Goal: Task Accomplishment & Management: Manage account settings

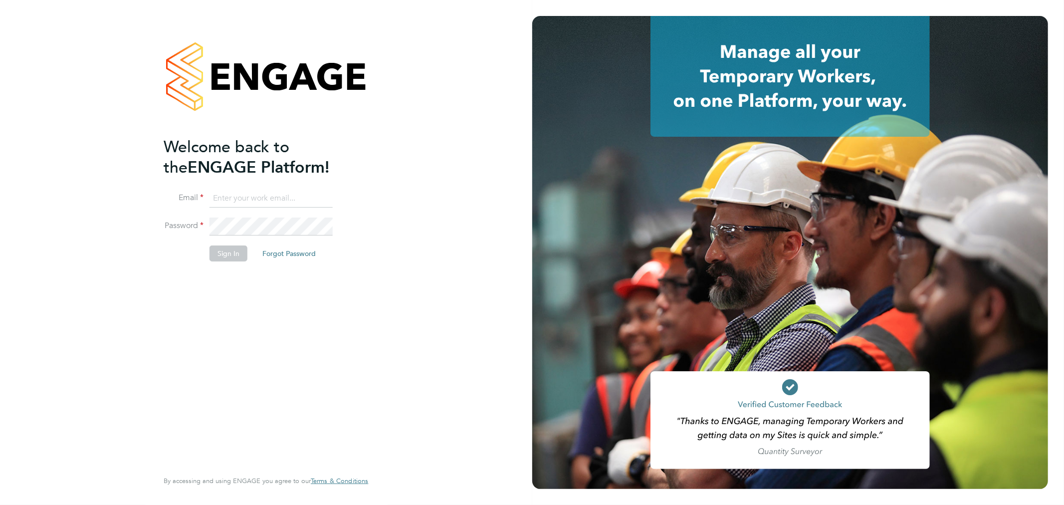
click at [287, 190] on input at bounding box center [271, 199] width 123 height 18
type input "rhyscook@buildingcareersuk.com"
click at [242, 249] on button "Sign In" at bounding box center [229, 253] width 38 height 16
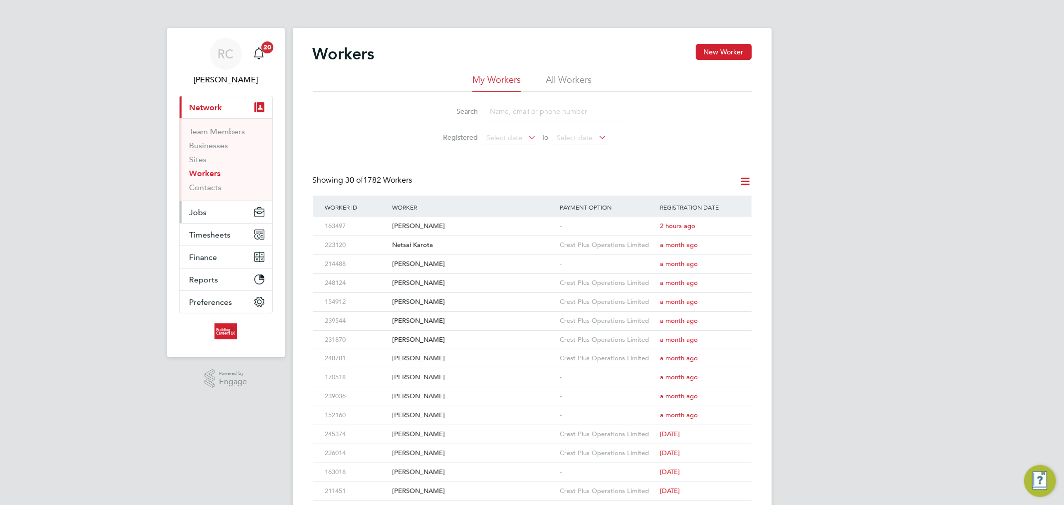
click at [221, 211] on button "Jobs" at bounding box center [226, 212] width 93 height 22
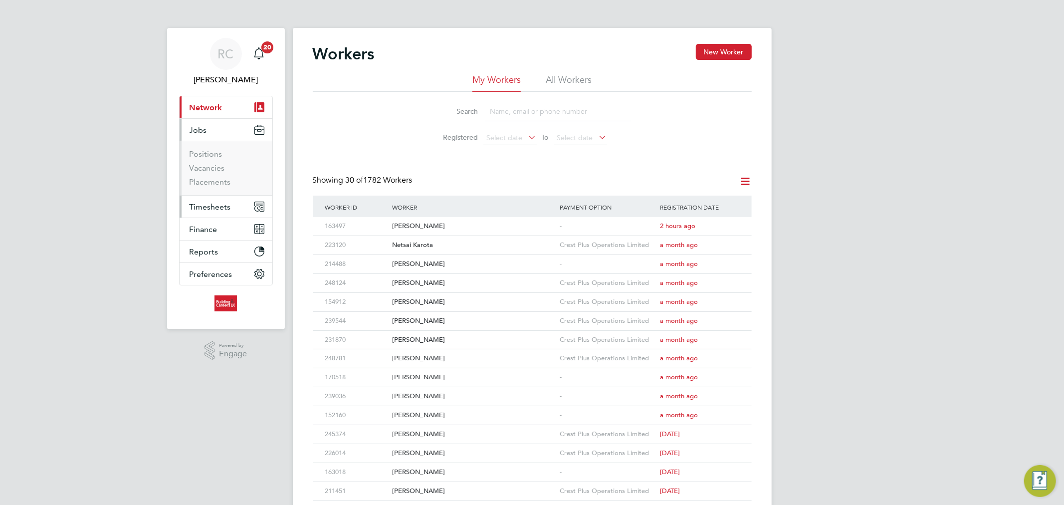
click at [209, 198] on button "Timesheets" at bounding box center [226, 207] width 93 height 22
click at [216, 176] on link "Timesheets" at bounding box center [210, 176] width 41 height 9
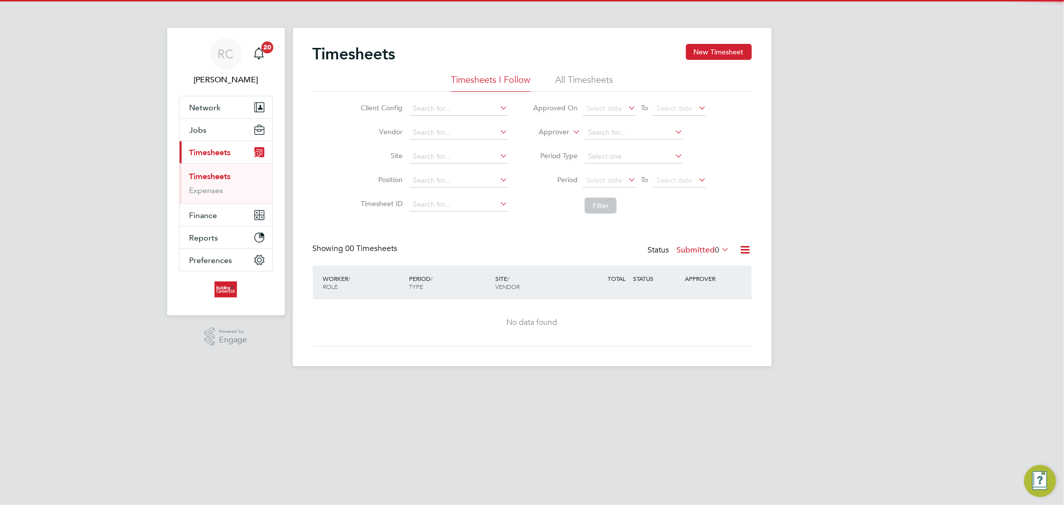
click at [588, 79] on li "All Timesheets" at bounding box center [584, 83] width 58 height 18
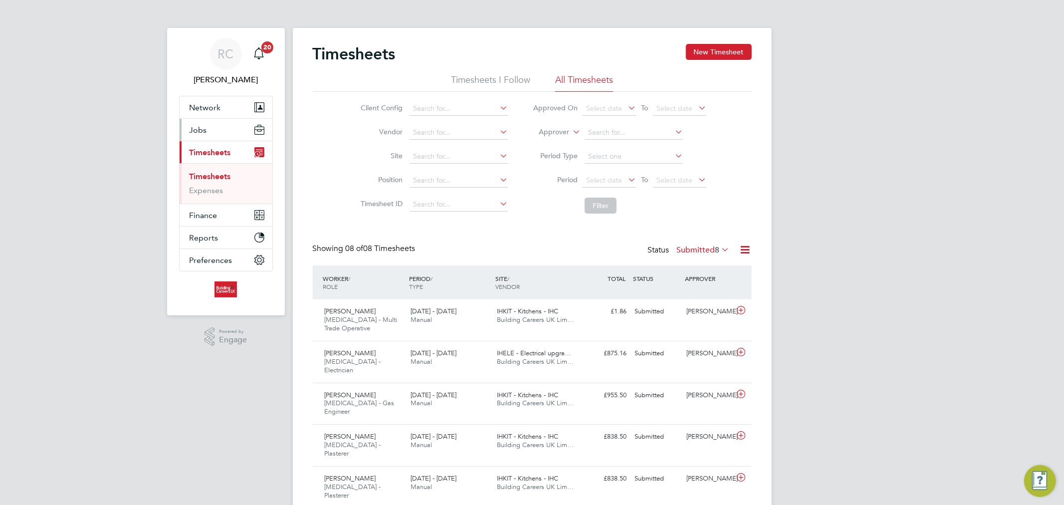
click at [213, 138] on button "Jobs" at bounding box center [226, 130] width 93 height 22
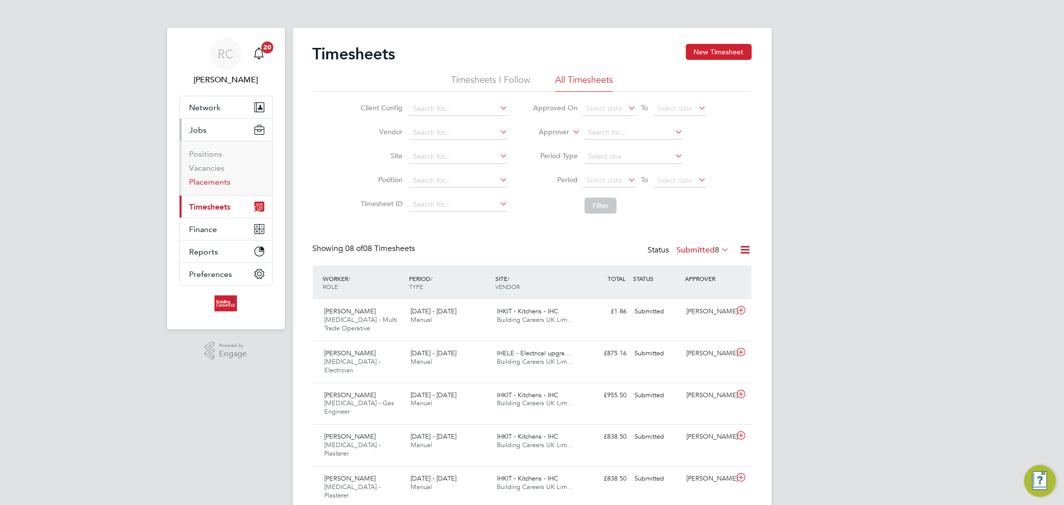
click at [212, 182] on link "Placements" at bounding box center [210, 181] width 41 height 9
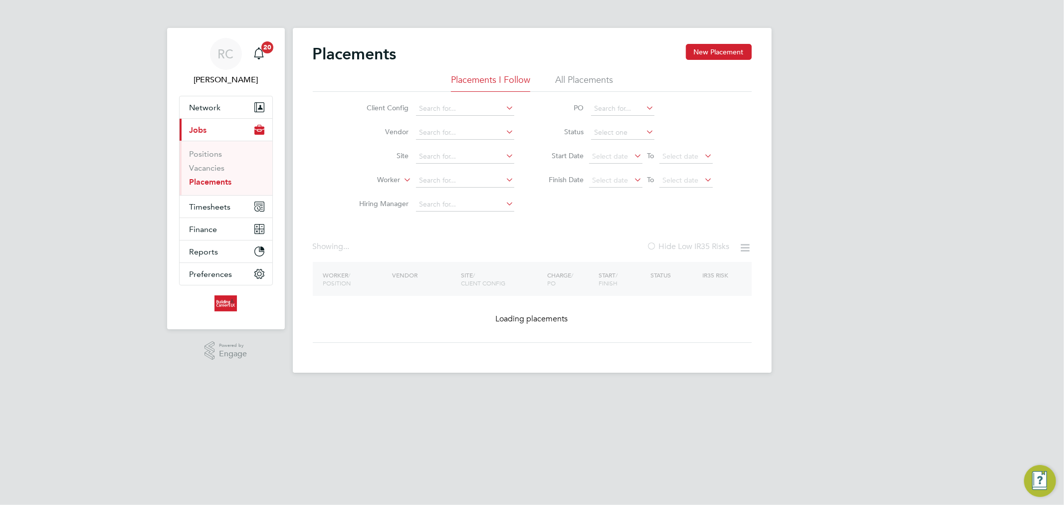
click at [595, 84] on li "All Placements" at bounding box center [584, 83] width 58 height 18
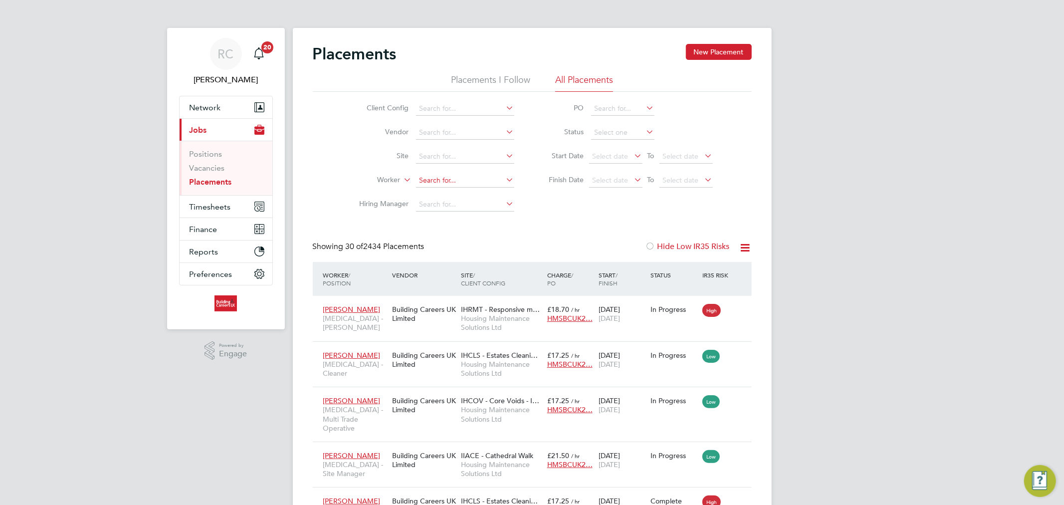
click at [440, 183] on input at bounding box center [465, 181] width 98 height 14
click at [419, 199] on input at bounding box center [465, 205] width 98 height 14
click at [431, 182] on input at bounding box center [465, 181] width 98 height 14
click at [466, 196] on li "[PERSON_NAME] ns" at bounding box center [464, 194] width 99 height 13
type input "[PERSON_NAME]"
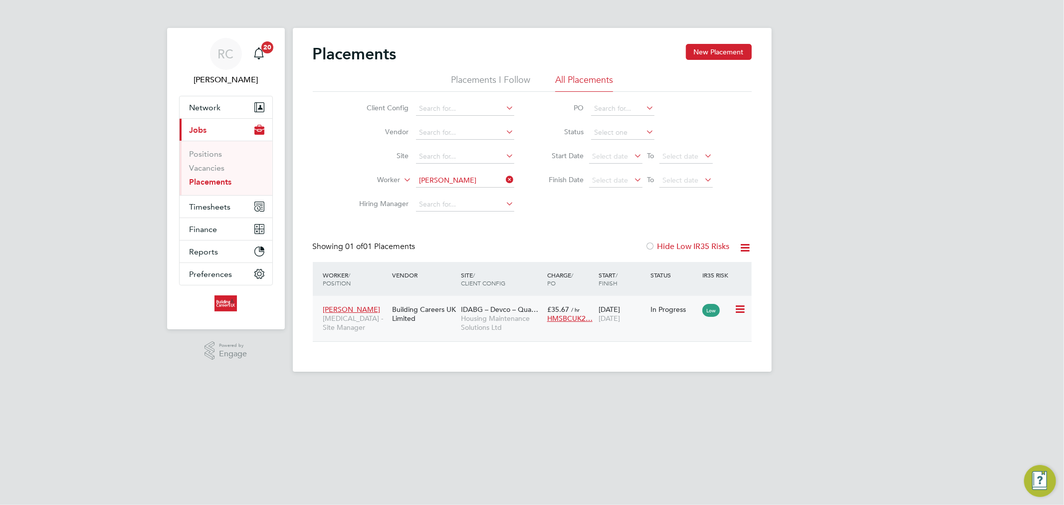
click at [744, 310] on icon at bounding box center [739, 309] width 10 height 12
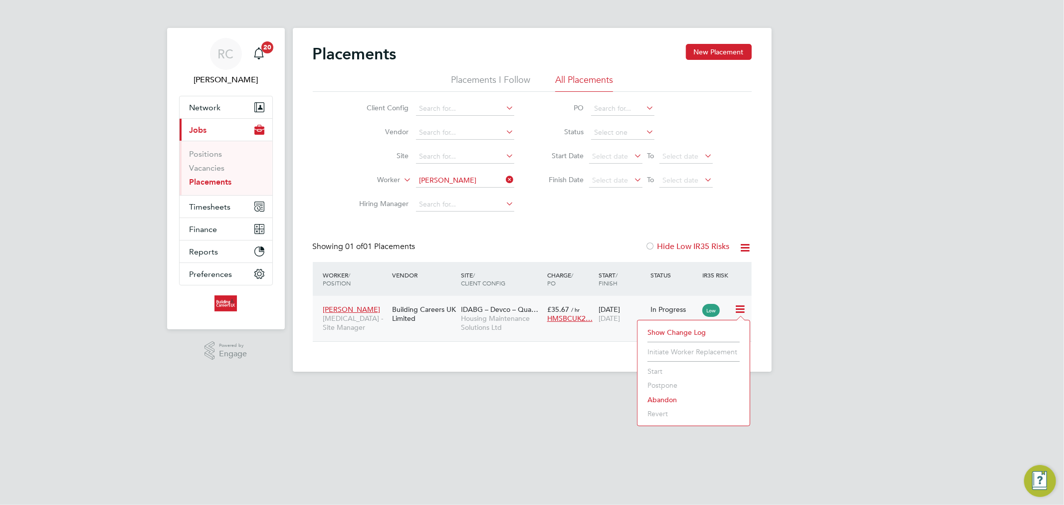
click at [620, 316] on span "[DATE]" at bounding box center [609, 318] width 21 height 9
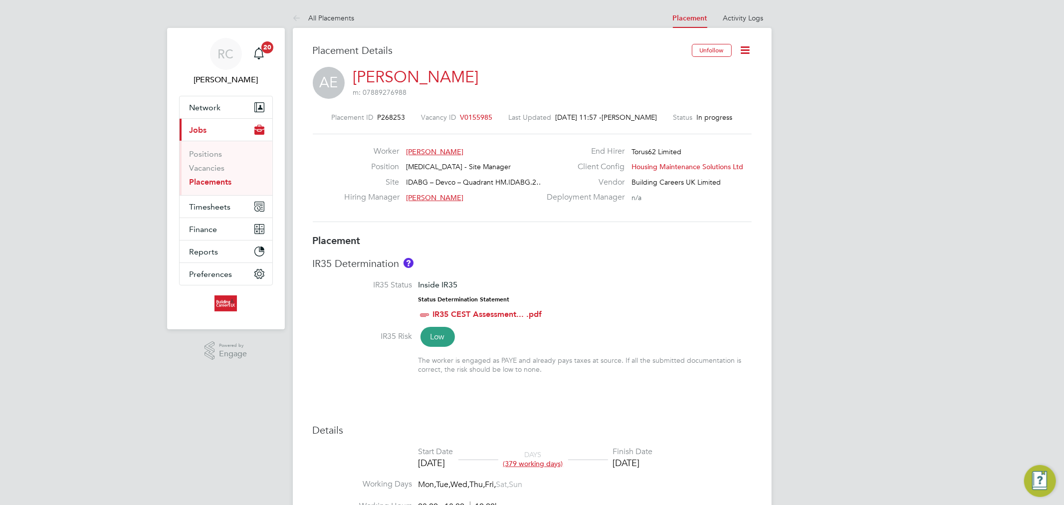
click at [746, 47] on icon at bounding box center [745, 50] width 12 height 12
click at [694, 71] on li "Edit Placement e" at bounding box center [713, 74] width 73 height 14
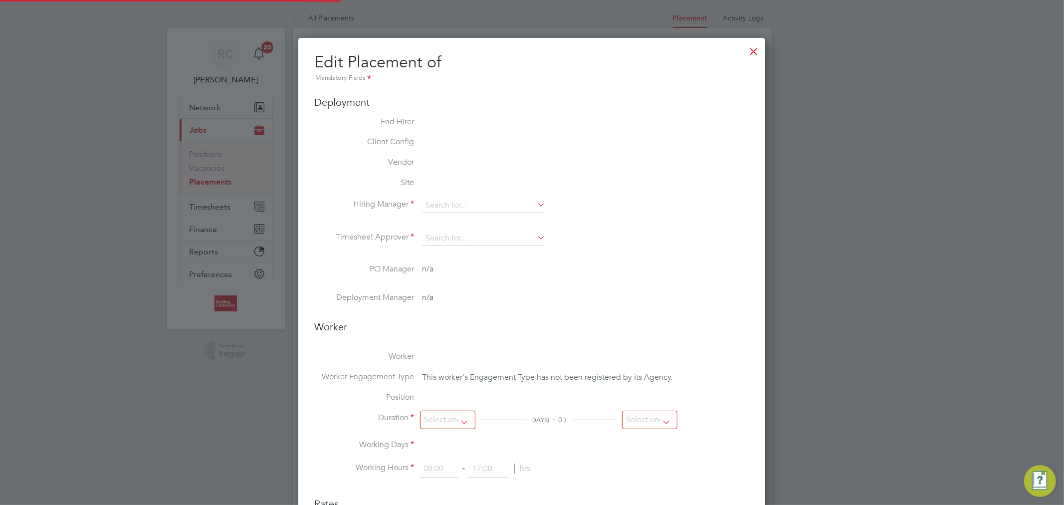
type input "[PERSON_NAME]"
type input "[DATE]"
type input "08:00"
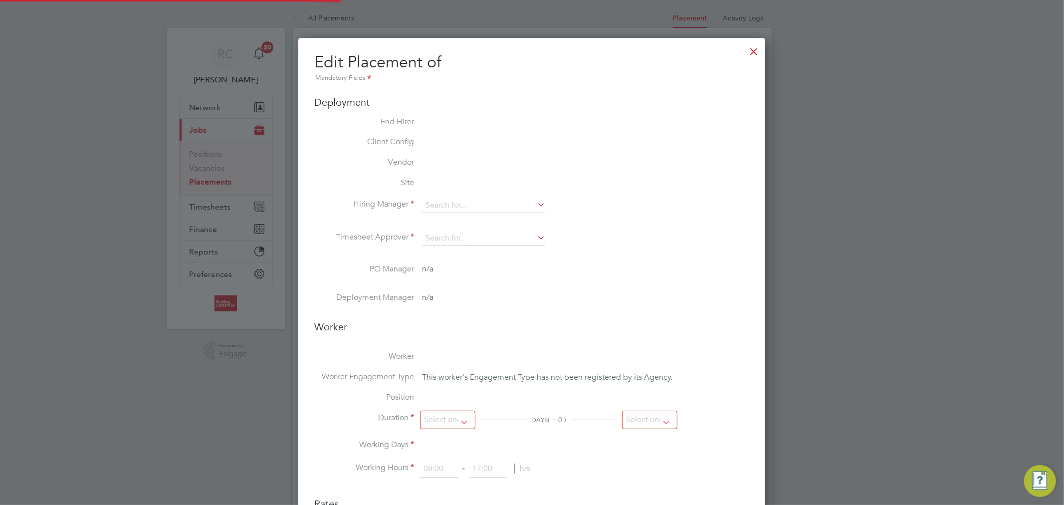
type input "18:00"
type input "76853"
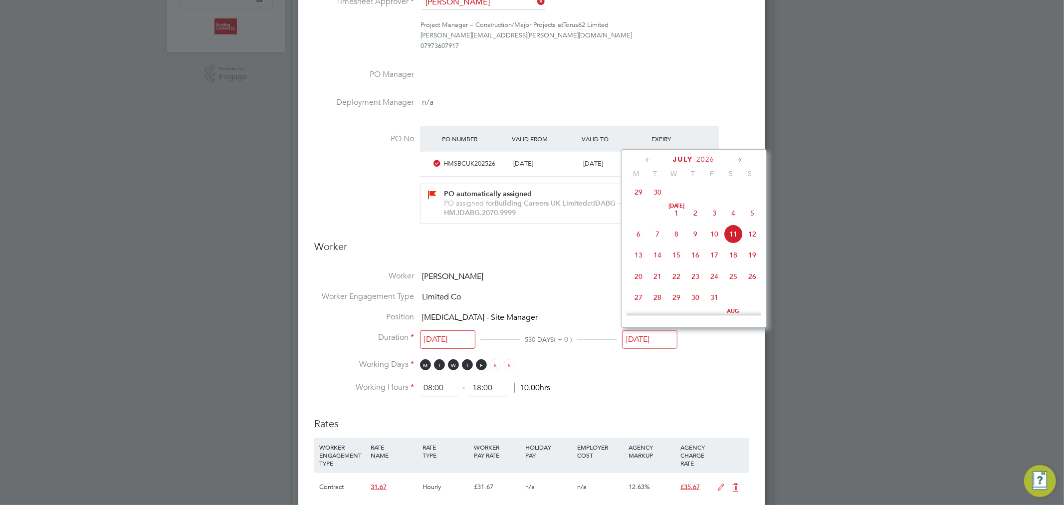
click at [650, 340] on input "[DATE]" at bounding box center [649, 339] width 55 height 18
click at [703, 155] on span "2026" at bounding box center [707, 159] width 18 height 8
click at [755, 236] on span "2025" at bounding box center [752, 230] width 19 height 19
click at [756, 256] on span "21" at bounding box center [752, 248] width 19 height 19
type input "[DATE]"
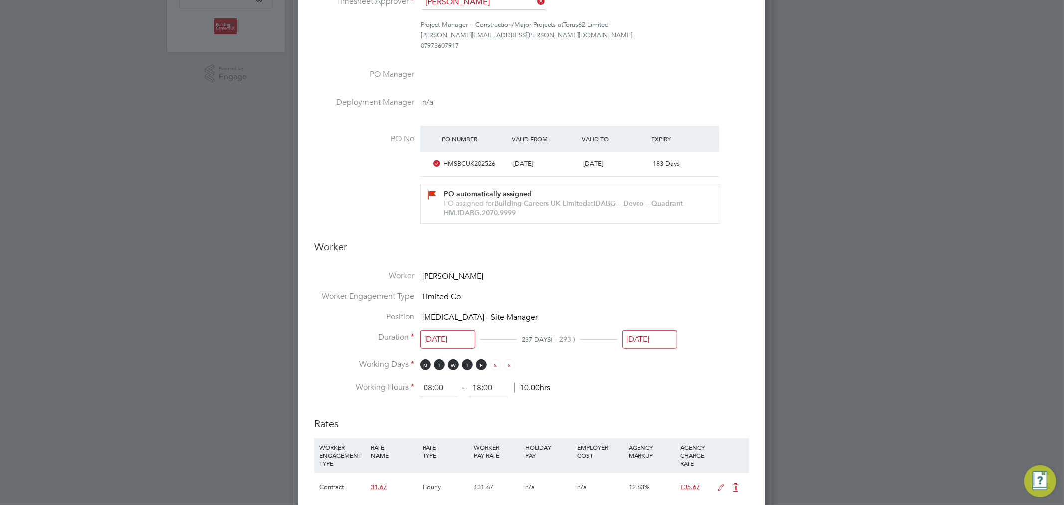
click at [651, 337] on input "[DATE]" at bounding box center [649, 339] width 55 height 18
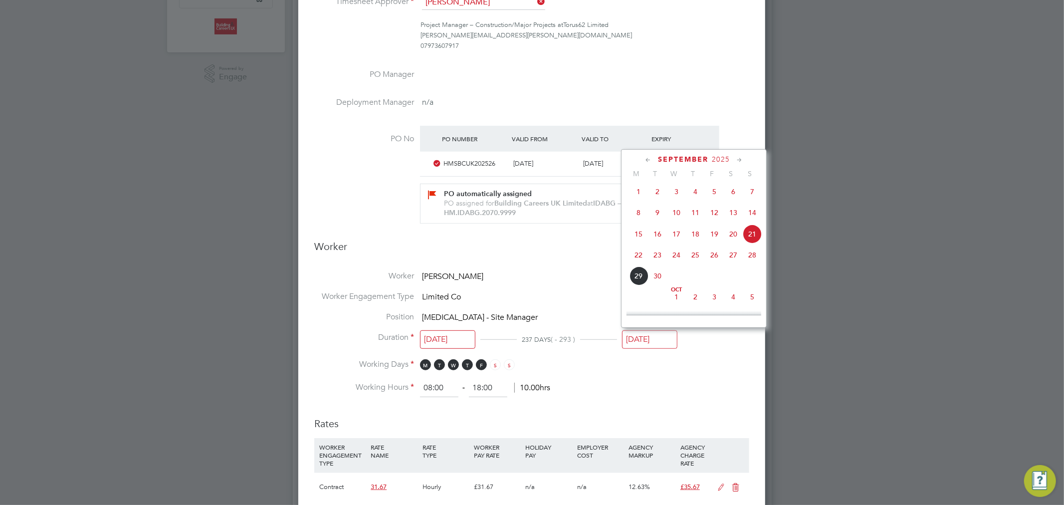
click at [545, 271] on li "Worker [PERSON_NAME]" at bounding box center [531, 281] width 435 height 20
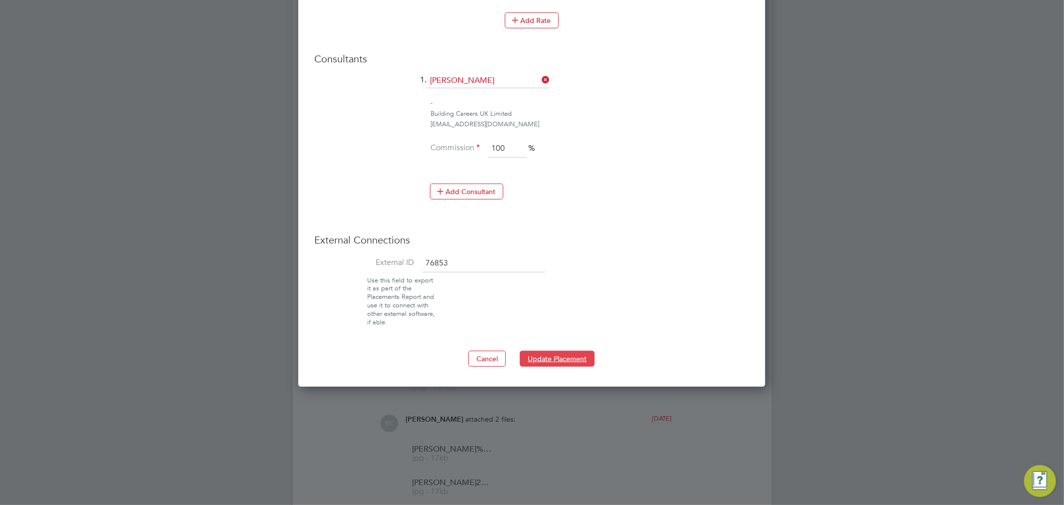
click at [535, 356] on button "Update Placement" at bounding box center [557, 359] width 75 height 16
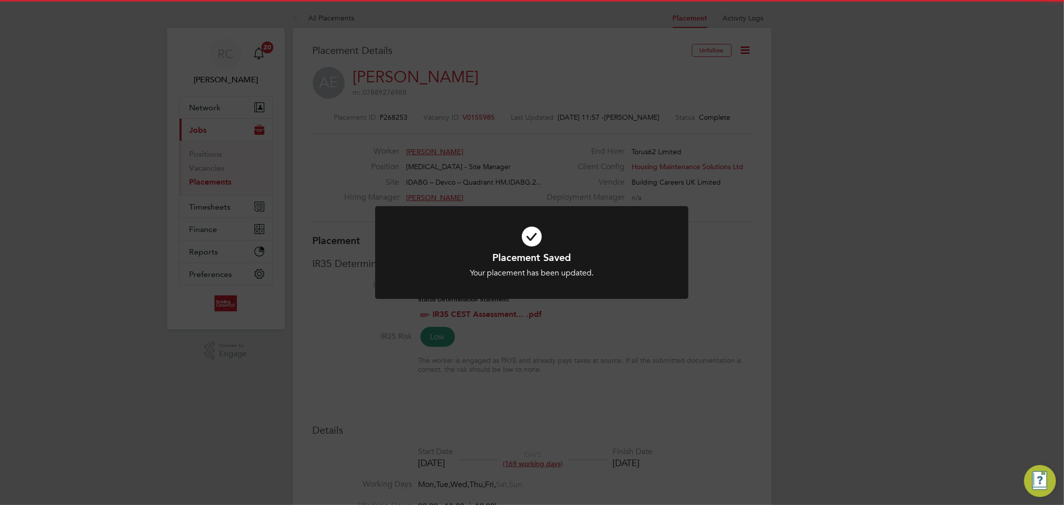
click at [540, 238] on icon at bounding box center [531, 236] width 259 height 39
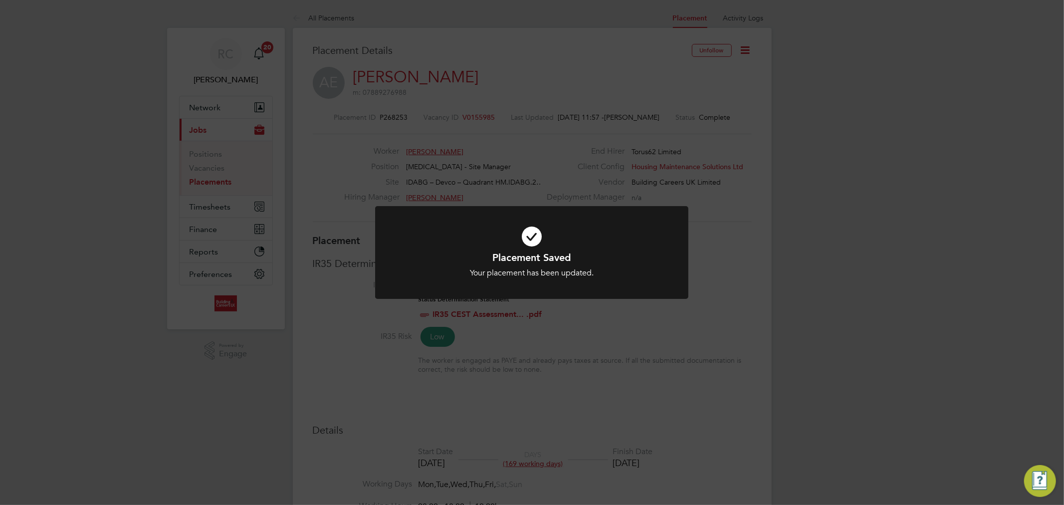
click at [540, 238] on icon at bounding box center [531, 236] width 259 height 39
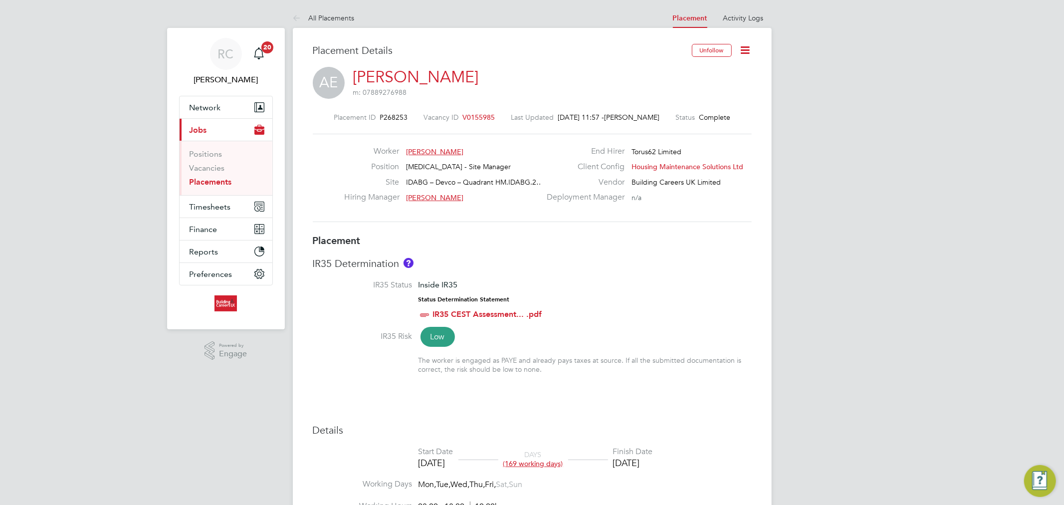
click at [197, 183] on link "Placements" at bounding box center [211, 181] width 42 height 9
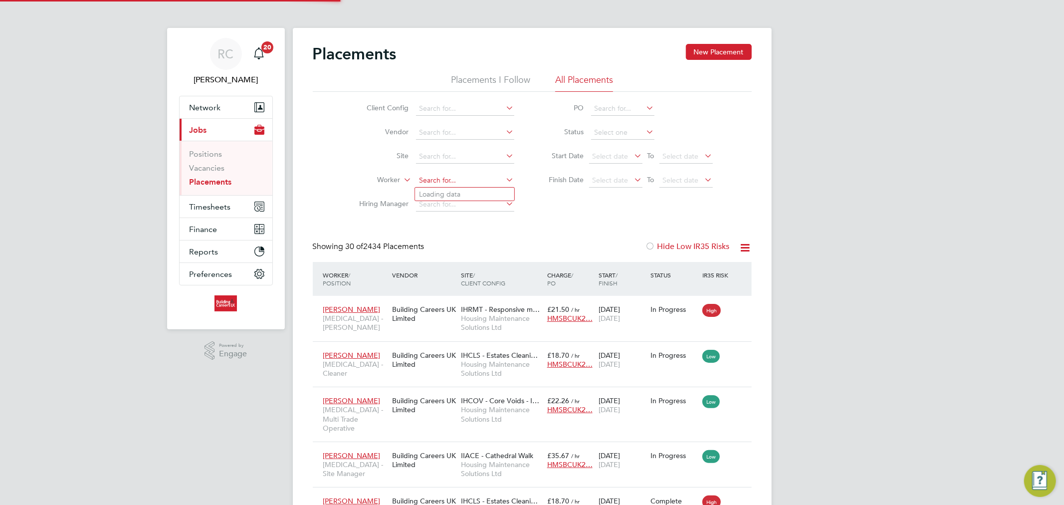
click at [469, 185] on input at bounding box center [465, 181] width 98 height 14
type input "p"
click at [465, 193] on li "[PERSON_NAME] ns" at bounding box center [464, 194] width 99 height 13
type input "[PERSON_NAME]"
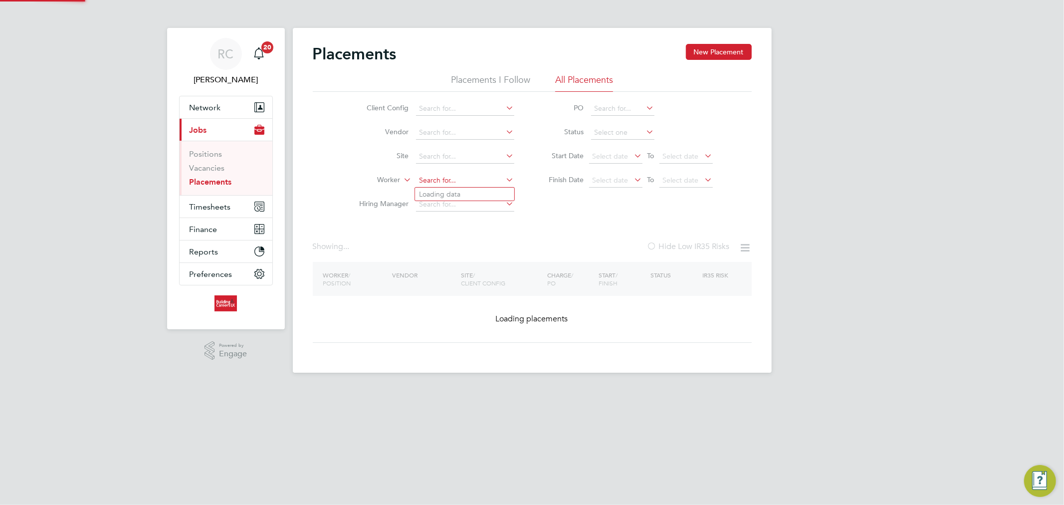
click at [437, 174] on input at bounding box center [465, 181] width 98 height 14
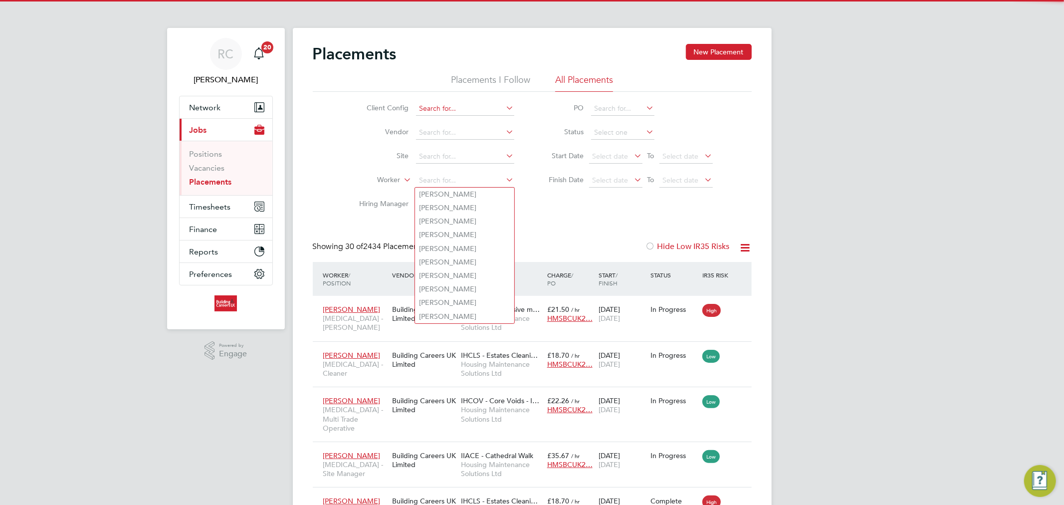
click at [436, 111] on input at bounding box center [465, 109] width 98 height 14
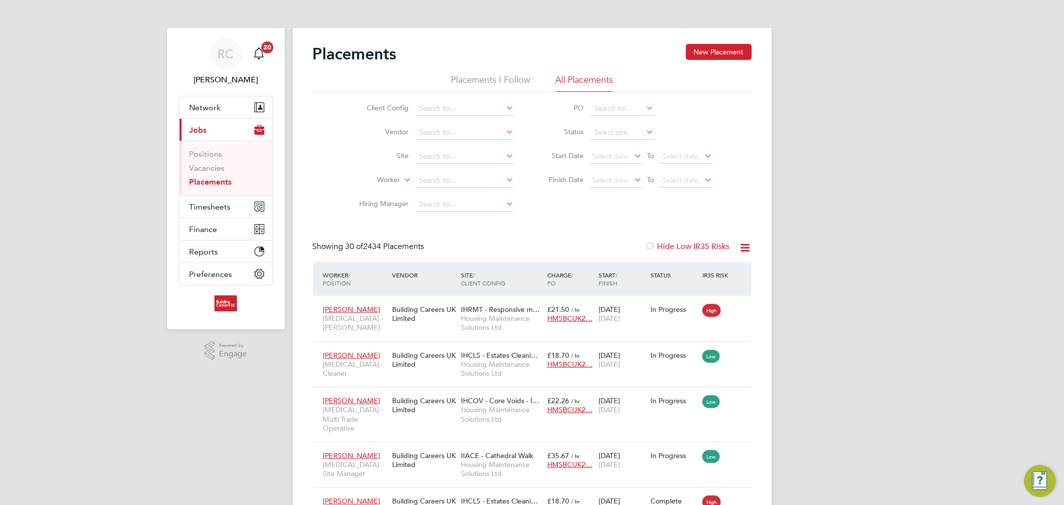
click at [369, 121] on li "Vendor" at bounding box center [433, 133] width 188 height 24
click at [456, 204] on input at bounding box center [465, 205] width 98 height 14
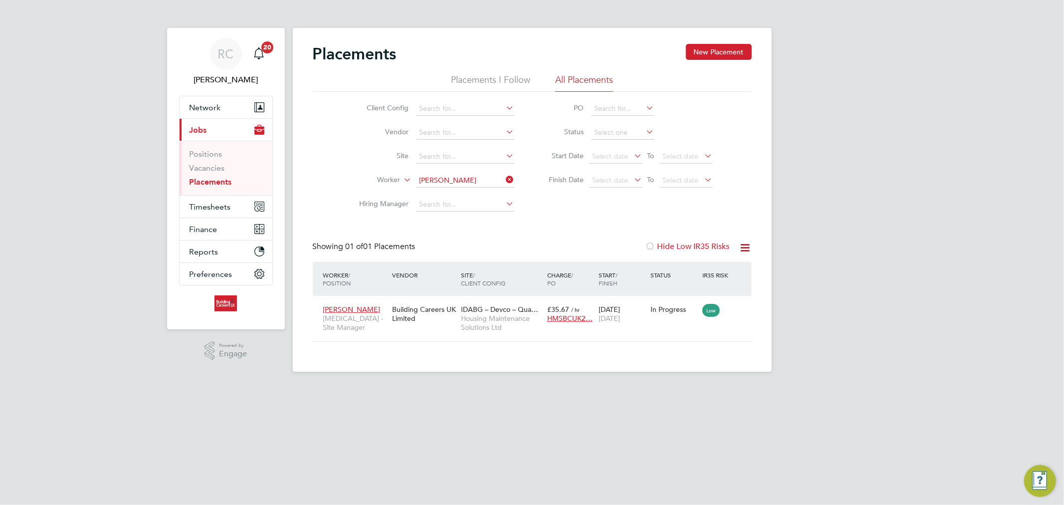
scroll to position [10, 47]
click at [443, 176] on input at bounding box center [465, 181] width 98 height 14
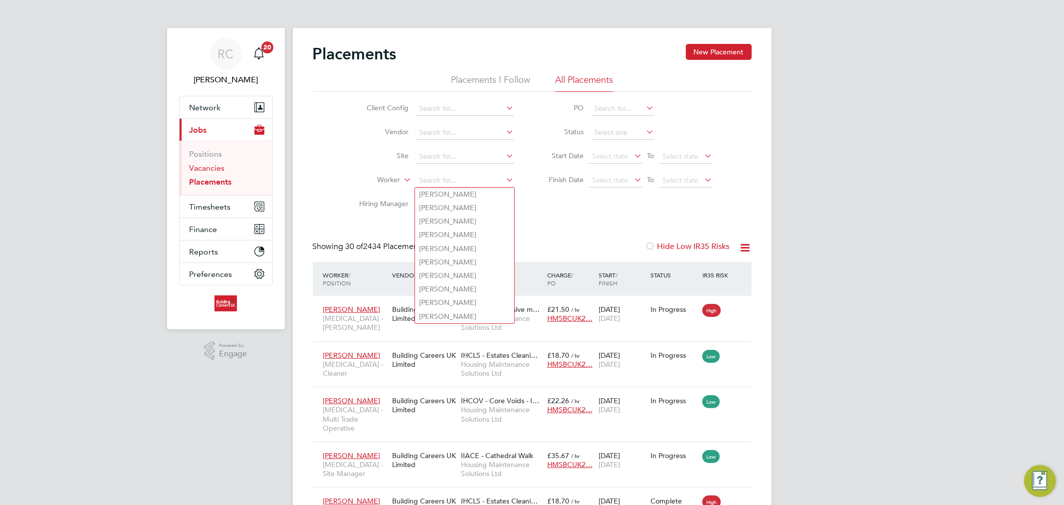
click at [212, 166] on link "Vacancies" at bounding box center [207, 167] width 35 height 9
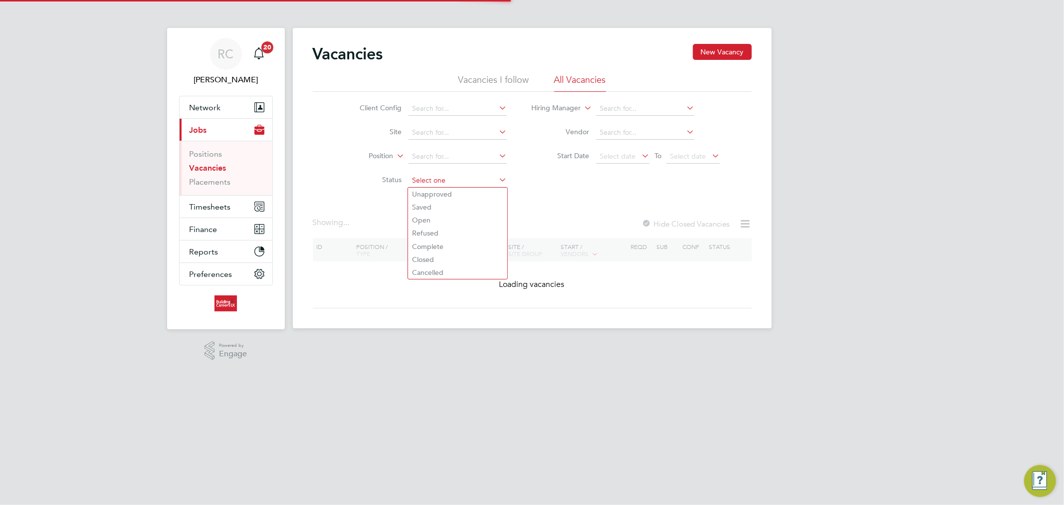
click at [416, 181] on input at bounding box center [458, 181] width 98 height 14
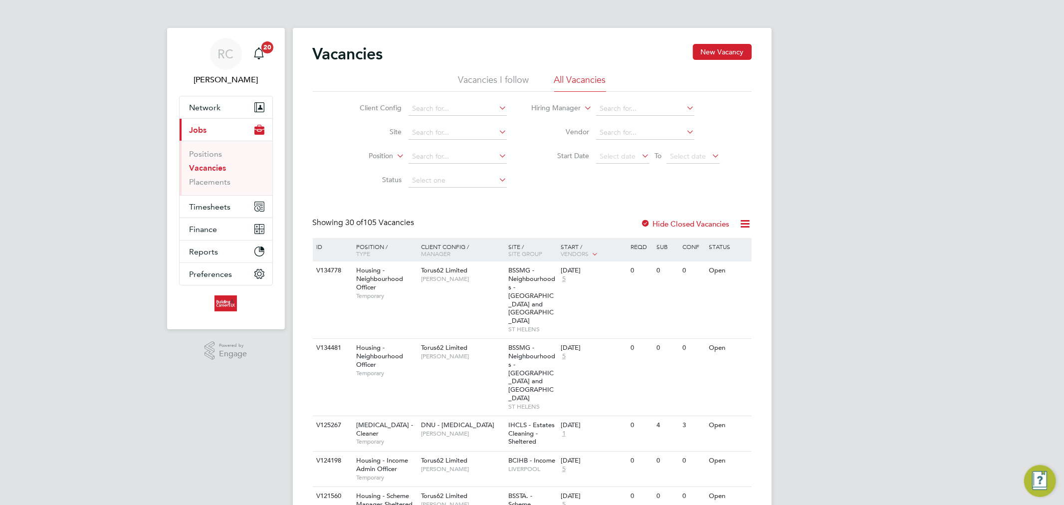
click at [420, 217] on li "Open" at bounding box center [457, 220] width 99 height 13
type input "Open"
click at [440, 105] on input at bounding box center [458, 109] width 98 height 14
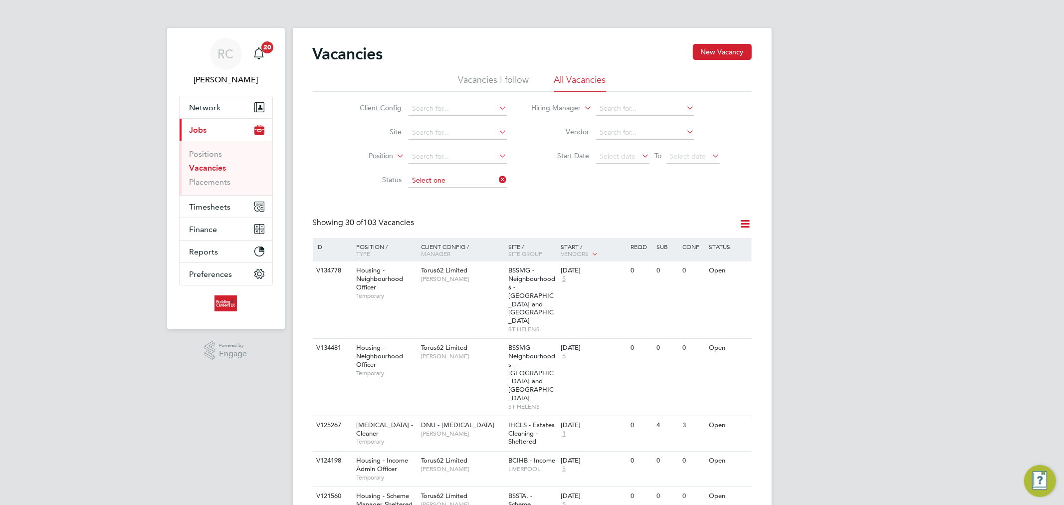
click at [458, 177] on input at bounding box center [458, 181] width 98 height 14
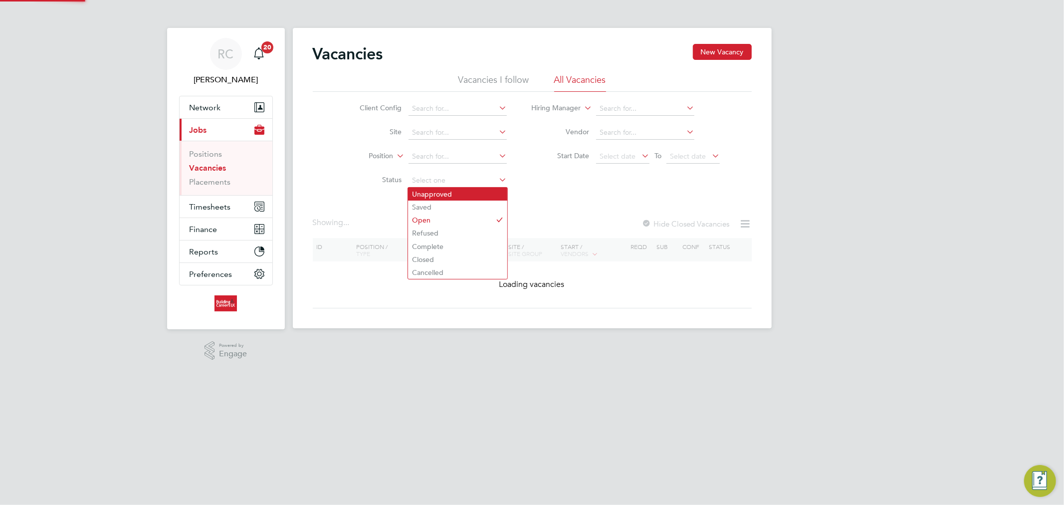
click at [456, 198] on li "Unapproved" at bounding box center [457, 194] width 99 height 13
type input "Unapproved"
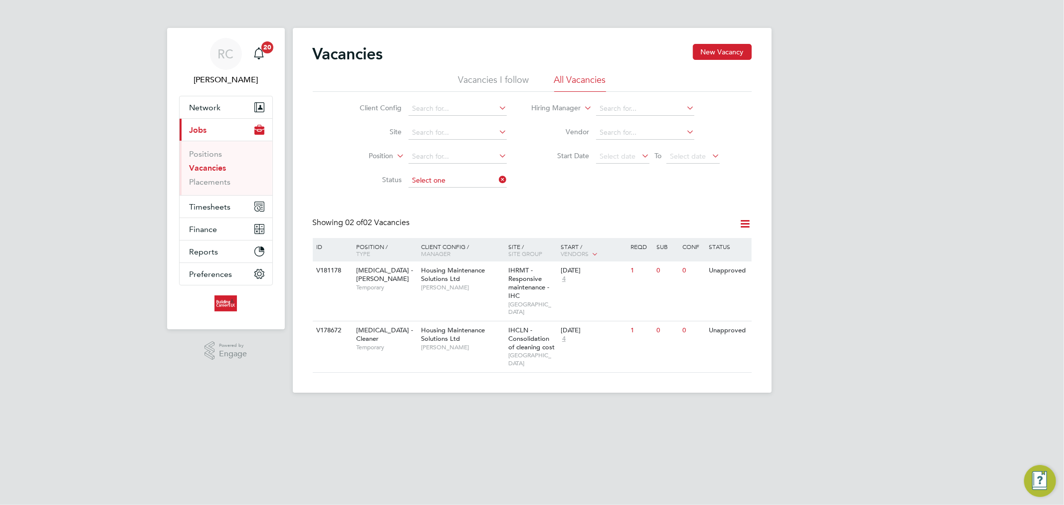
click at [457, 183] on input at bounding box center [458, 181] width 98 height 14
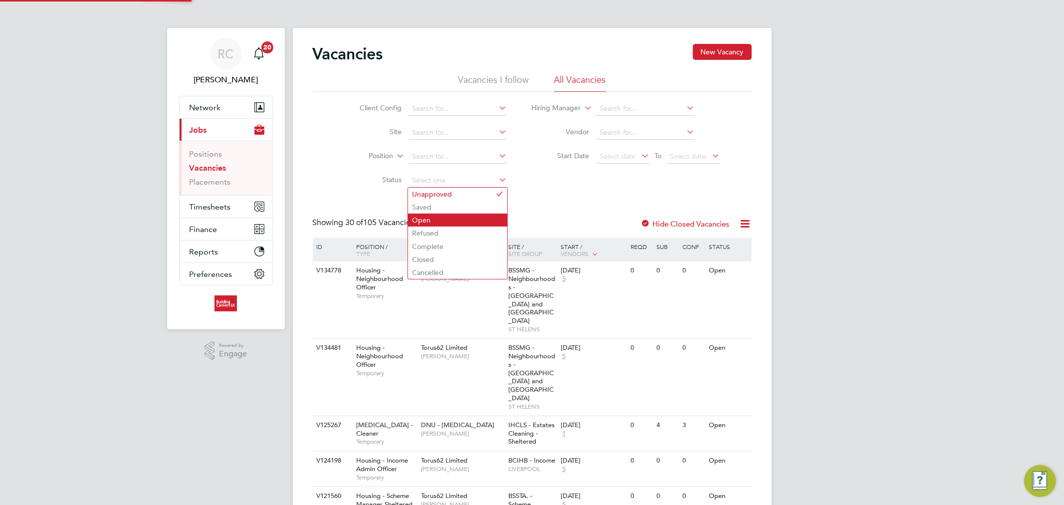
click at [453, 216] on li "Open" at bounding box center [457, 220] width 99 height 13
type input "Open"
